Goal: Information Seeking & Learning: Check status

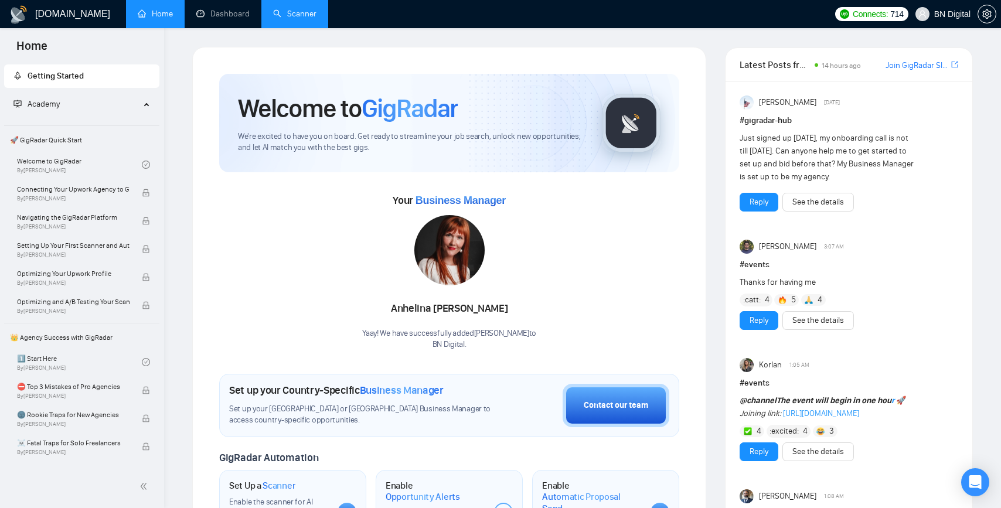
click at [295, 16] on link "Scanner" at bounding box center [294, 14] width 43 height 10
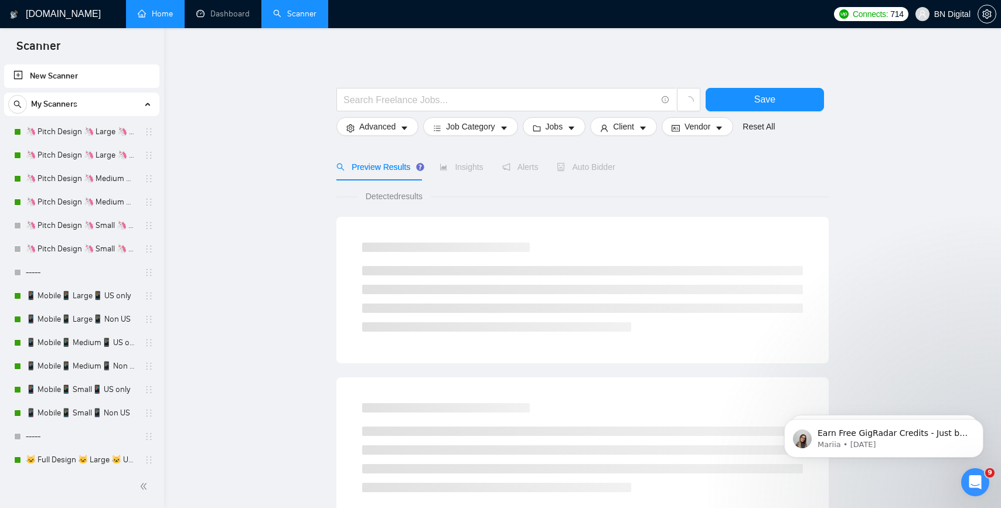
click at [165, 18] on link "Home" at bounding box center [155, 14] width 35 height 10
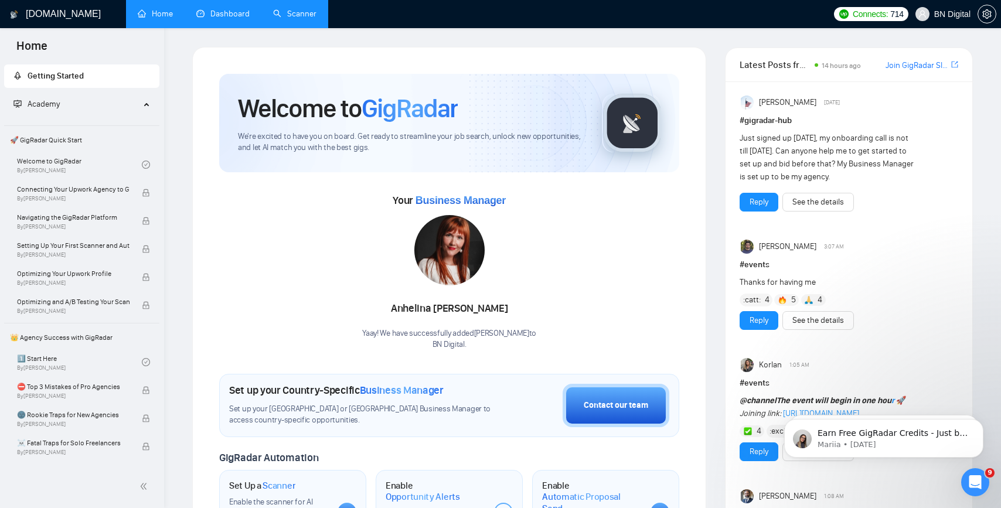
click at [217, 19] on link "Dashboard" at bounding box center [222, 14] width 53 height 10
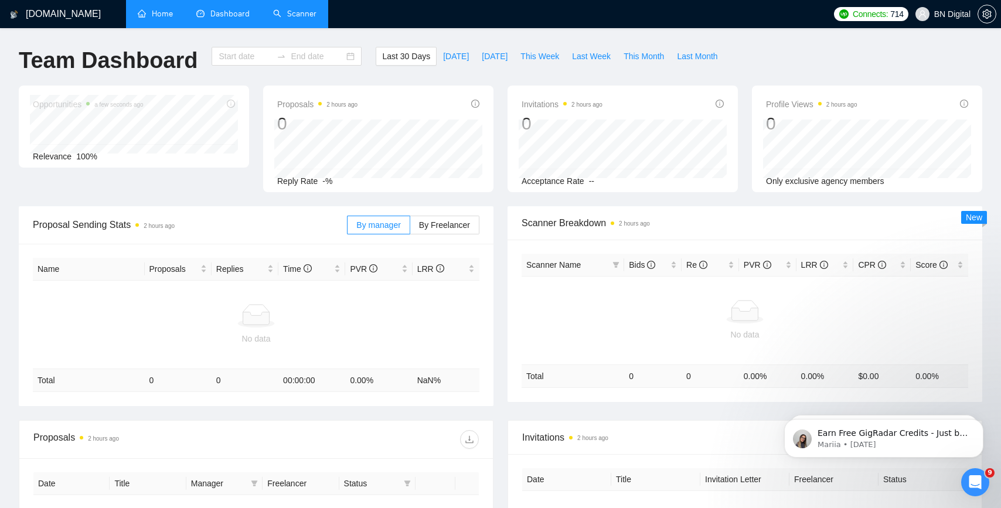
type input "[DATE]"
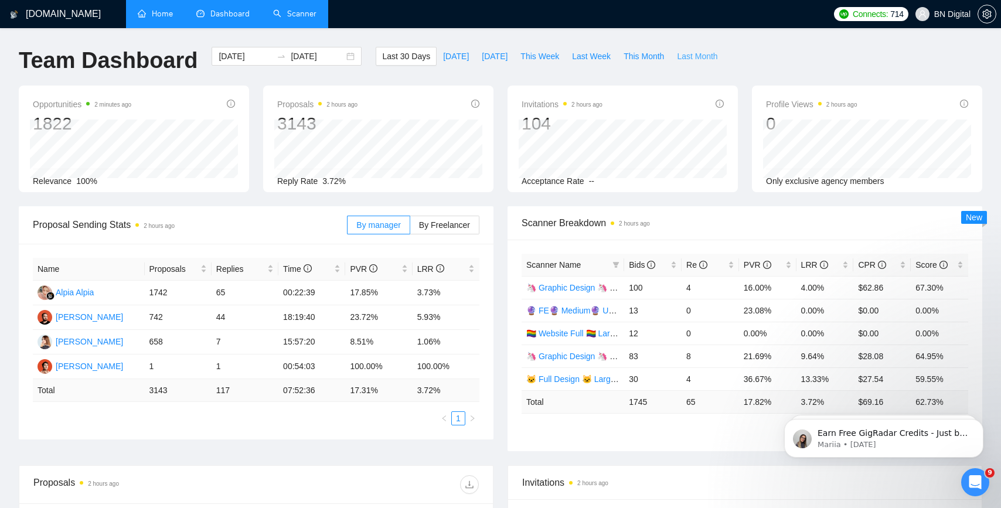
click at [688, 59] on span "Last Month" at bounding box center [697, 56] width 40 height 13
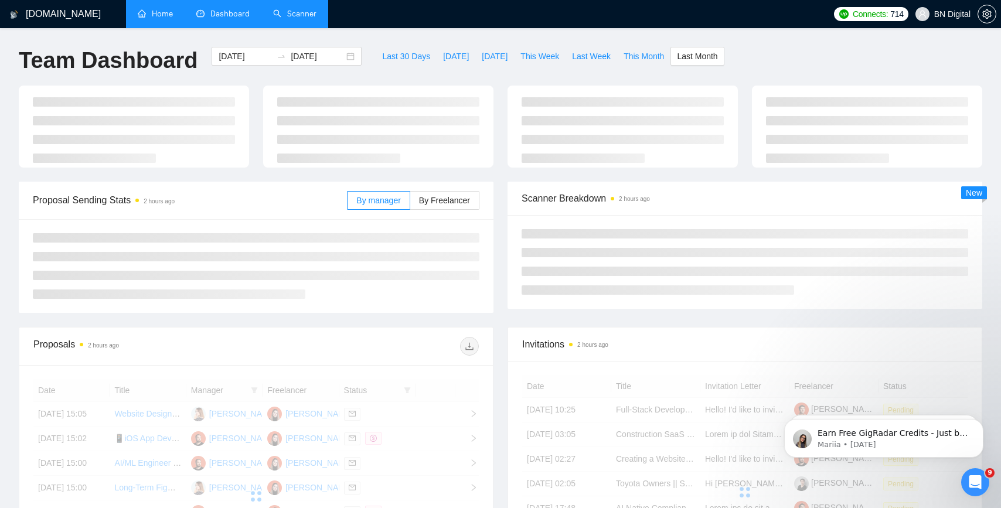
type input "[DATE]"
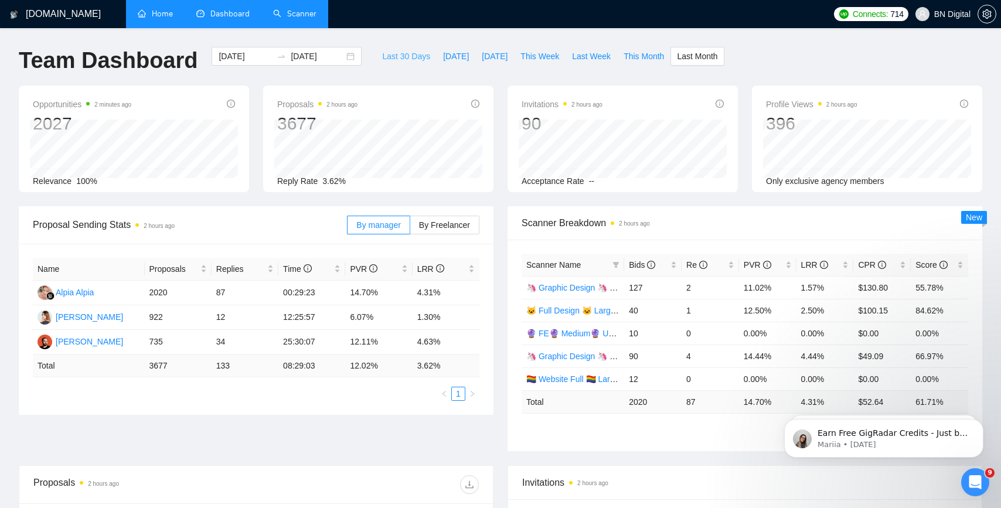
click at [407, 56] on span "Last 30 Days" at bounding box center [406, 56] width 48 height 13
type input "[DATE]"
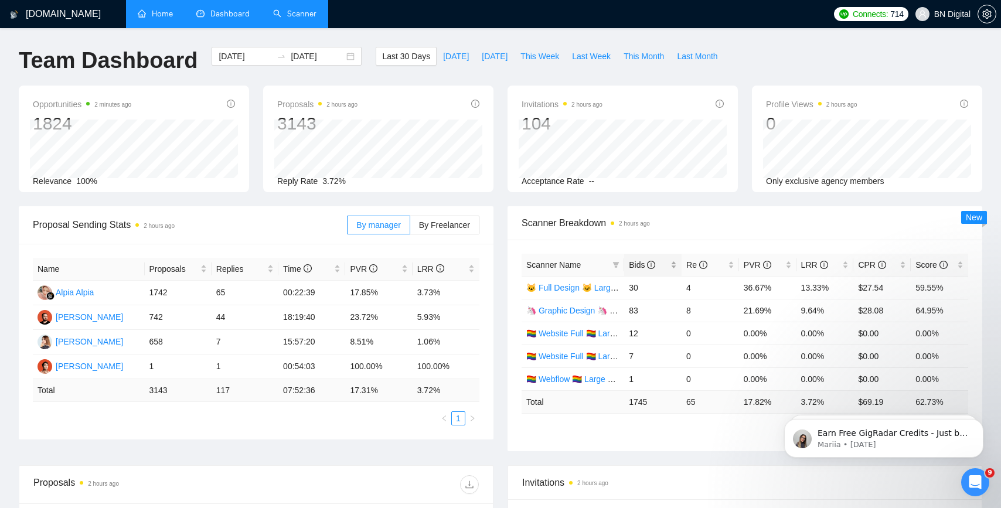
click at [633, 267] on span "Bids" at bounding box center [642, 264] width 26 height 9
